Goal: Find specific page/section: Find specific page/section

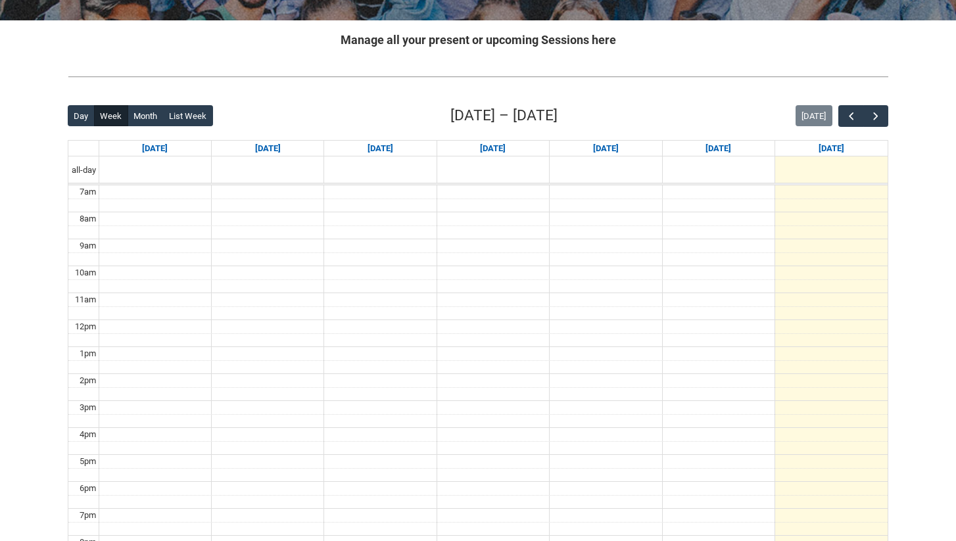
scroll to position [265, 0]
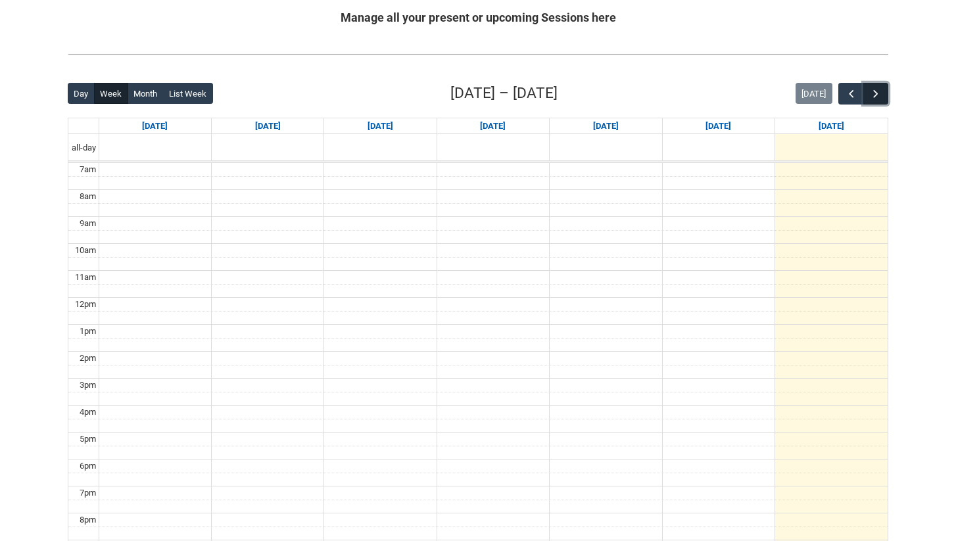
click at [879, 91] on span "button" at bounding box center [875, 93] width 13 height 13
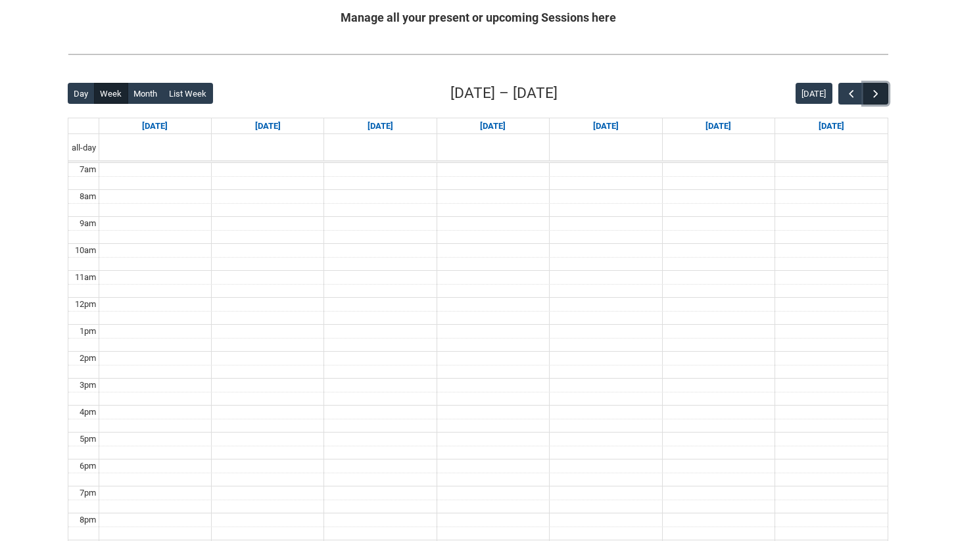
click at [879, 91] on span "button" at bounding box center [875, 93] width 13 height 13
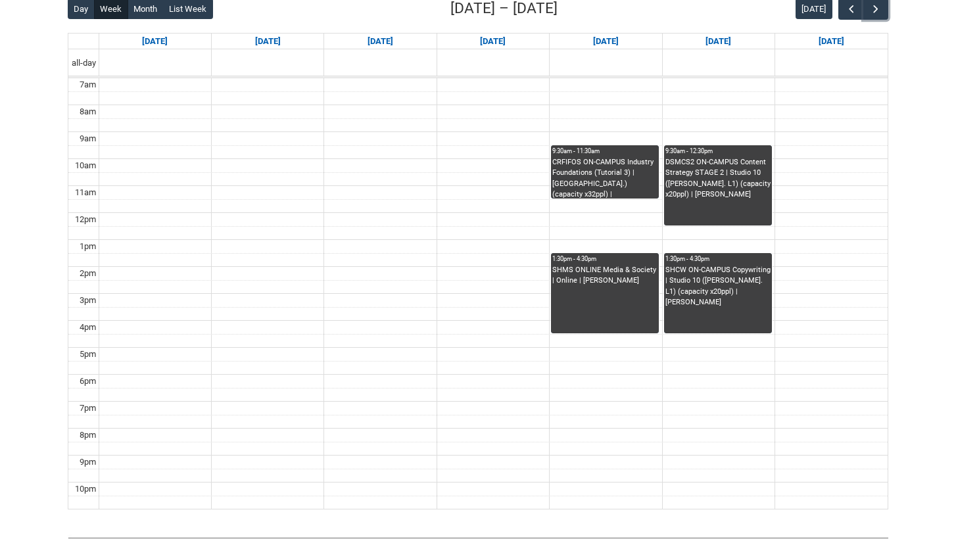
scroll to position [345, 0]
